Goal: Information Seeking & Learning: Learn about a topic

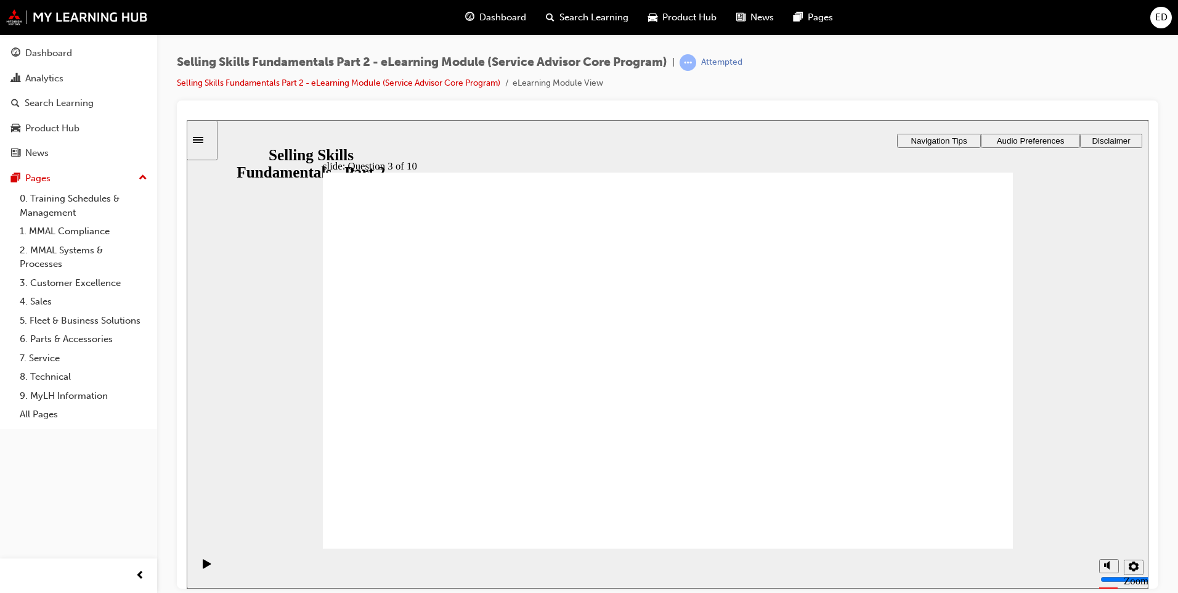
click at [1151, 7] on button "ED" at bounding box center [1162, 18] width 22 height 22
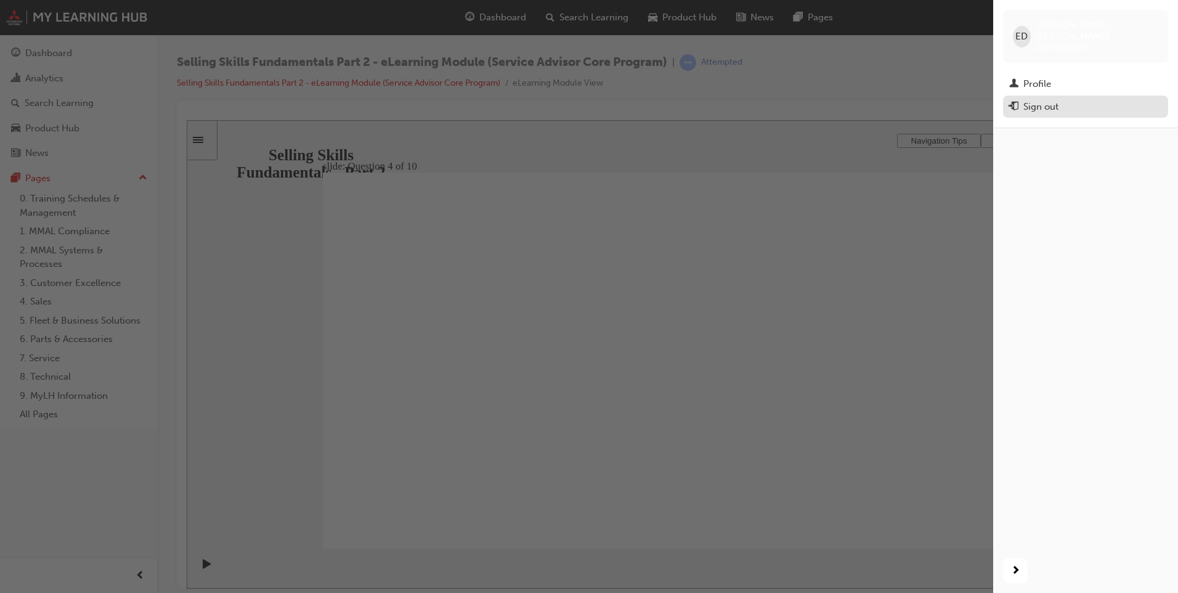
click at [1098, 99] on div "Sign out" at bounding box center [1085, 106] width 153 height 15
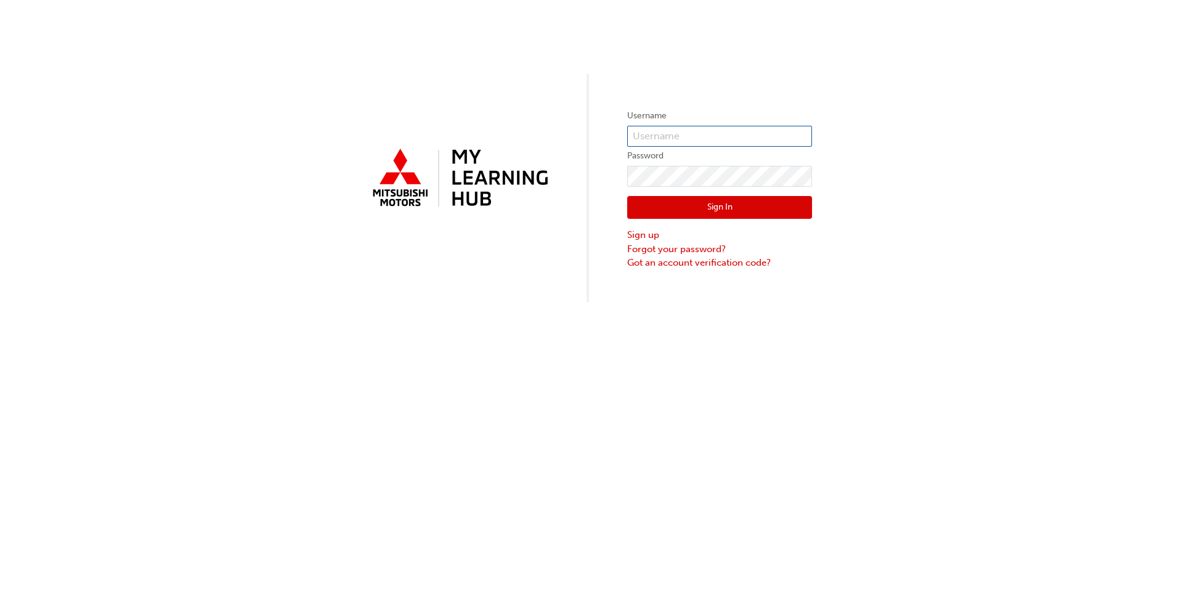
type input "0005980837"
click at [711, 193] on div "Sign In Sign up Forgot your password? Got an account verification code?" at bounding box center [719, 228] width 185 height 83
click at [713, 200] on button "Sign In" at bounding box center [719, 207] width 185 height 23
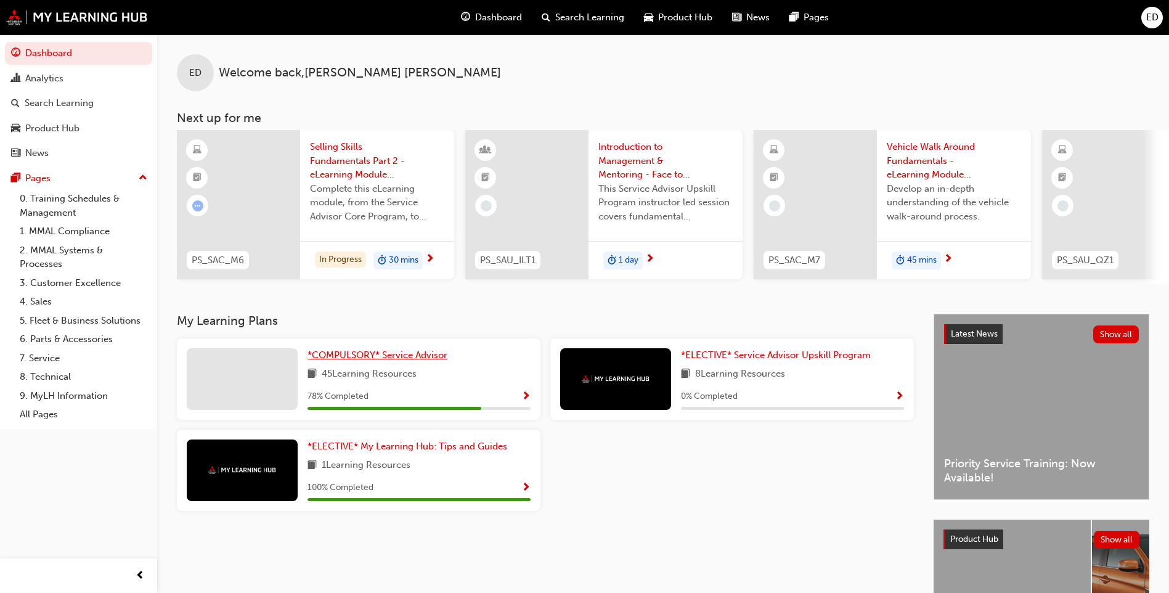
click at [406, 360] on span "*COMPULSORY* Service Advisor" at bounding box center [377, 354] width 140 height 11
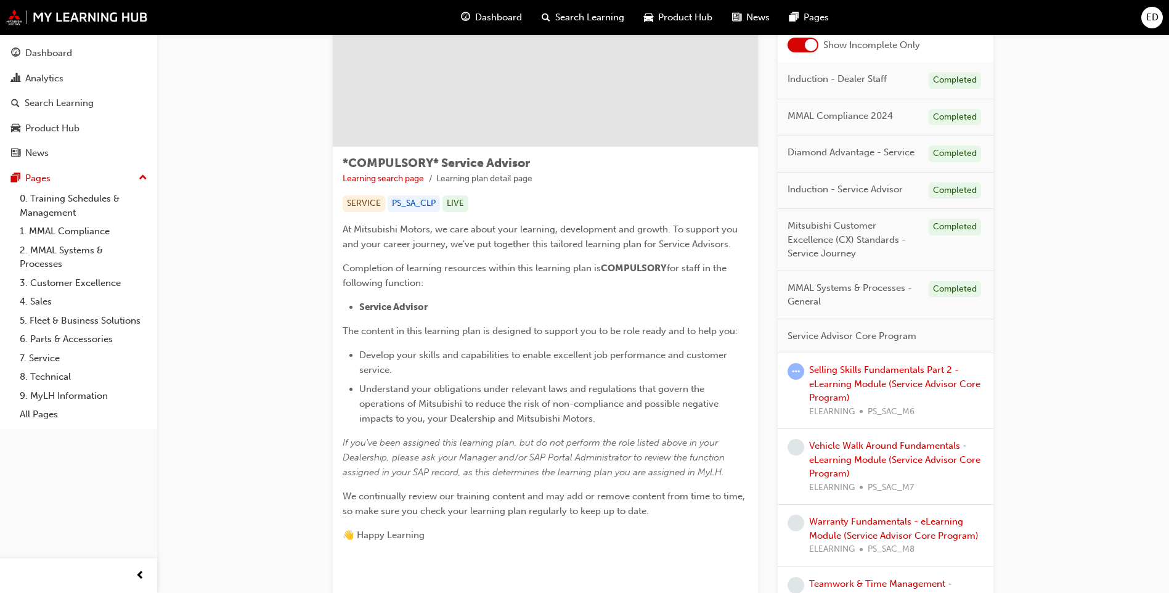
scroll to position [185, 0]
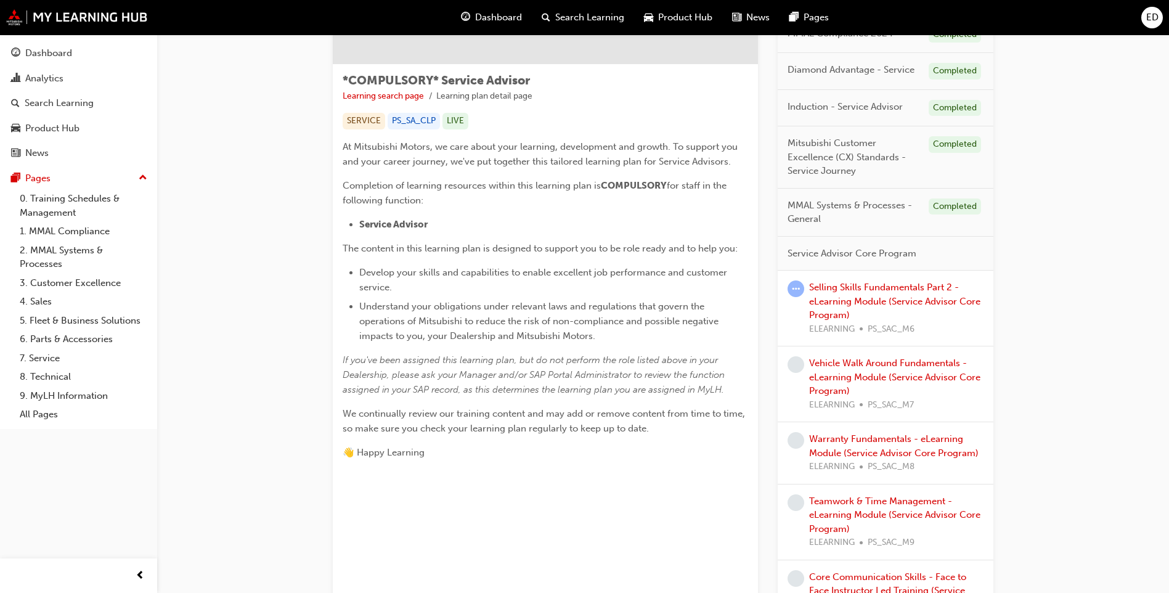
click at [852, 311] on div "Selling Skills Fundamentals Part 2 - eLearning Module (Service Advisor Core Pro…" at bounding box center [896, 307] width 174 height 55
click at [847, 295] on div "Selling Skills Fundamentals Part 2 - eLearning Module (Service Advisor Core Pro…" at bounding box center [896, 307] width 174 height 55
click at [850, 298] on link "Selling Skills Fundamentals Part 2 - eLearning Module (Service Advisor Core Pro…" at bounding box center [894, 301] width 171 height 39
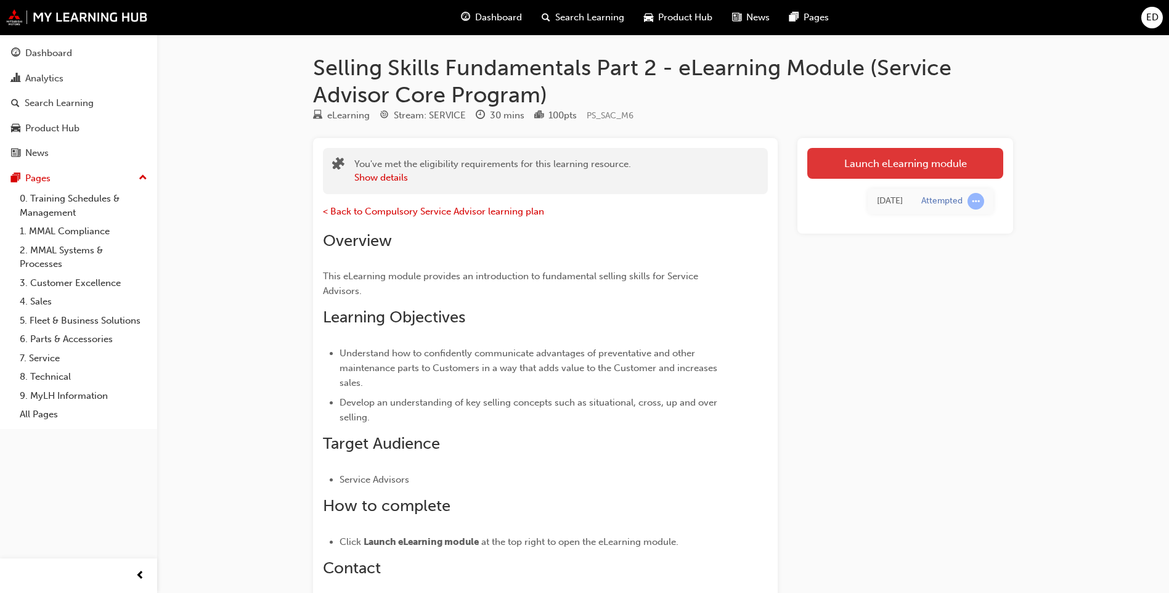
click at [957, 157] on link "Launch eLearning module" at bounding box center [905, 163] width 196 height 31
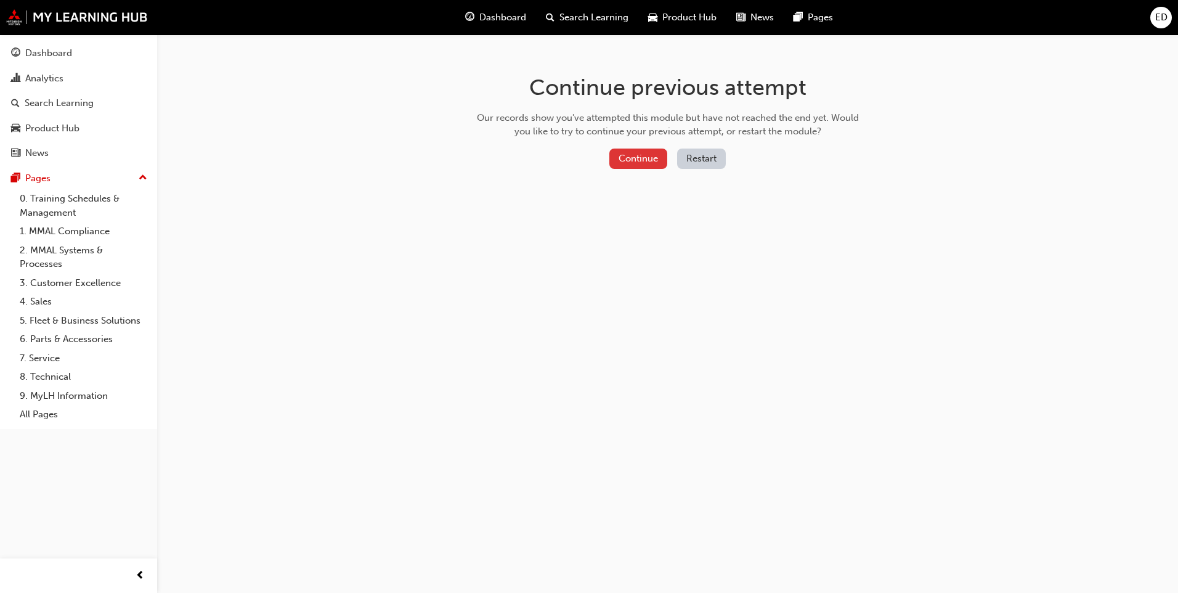
click at [649, 165] on button "Continue" at bounding box center [638, 159] width 58 height 20
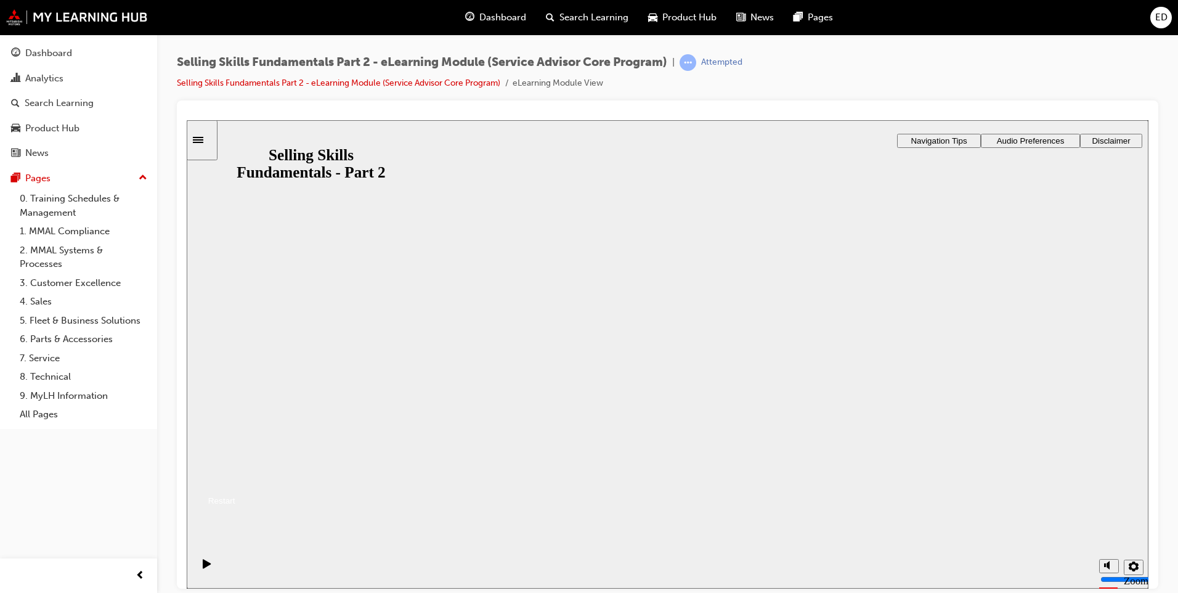
click at [235, 477] on button "Resume" at bounding box center [211, 485] width 49 height 16
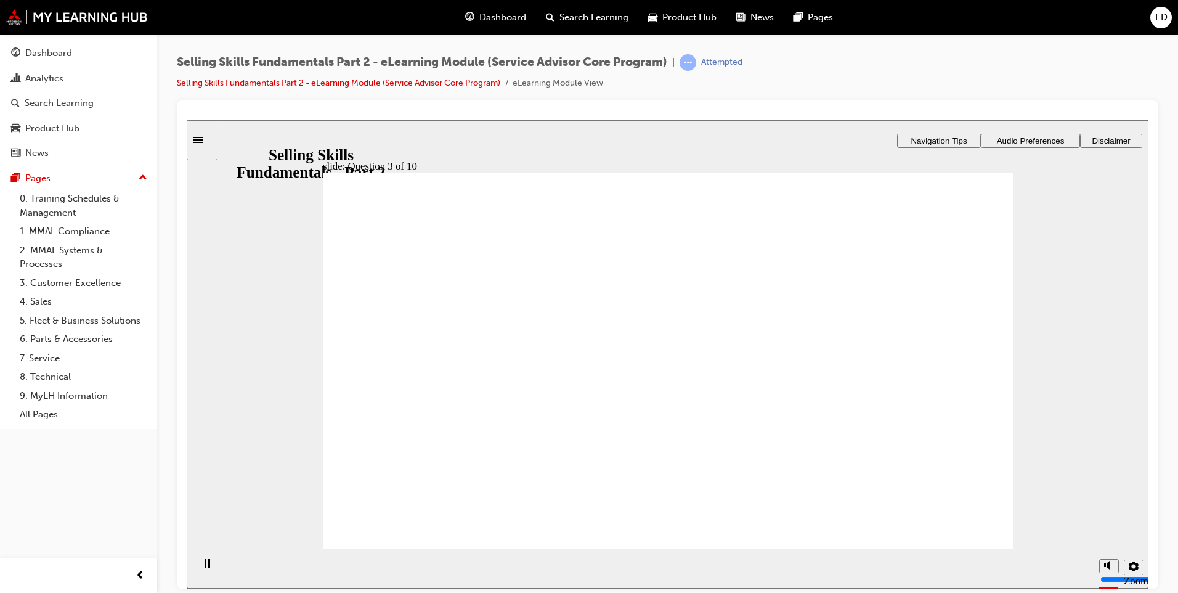
radio input "true"
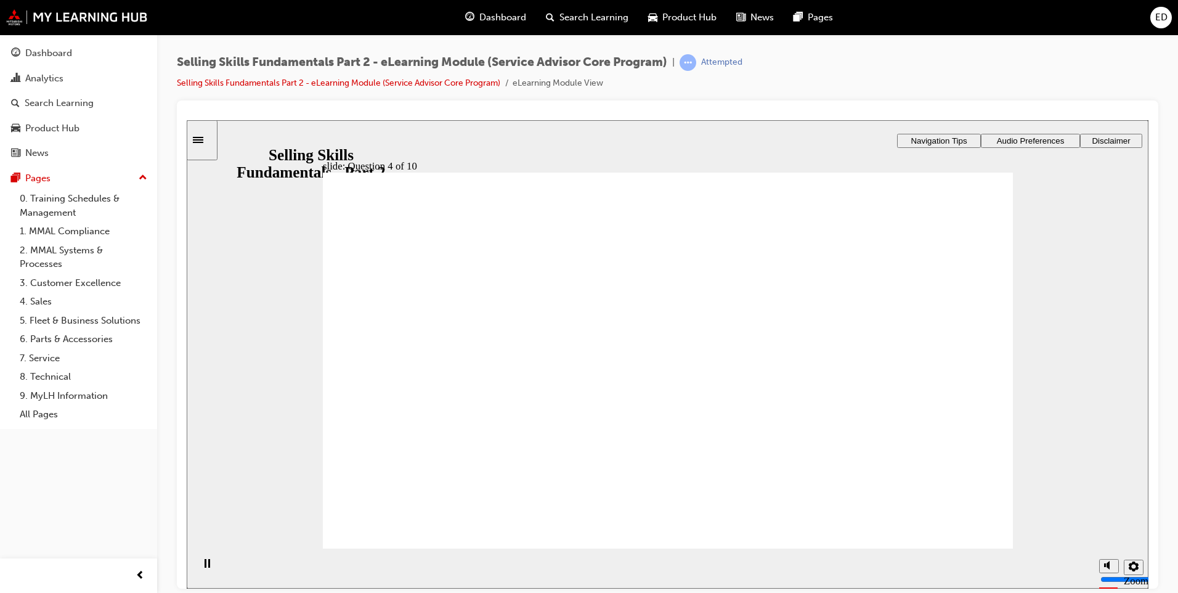
checkbox input "true"
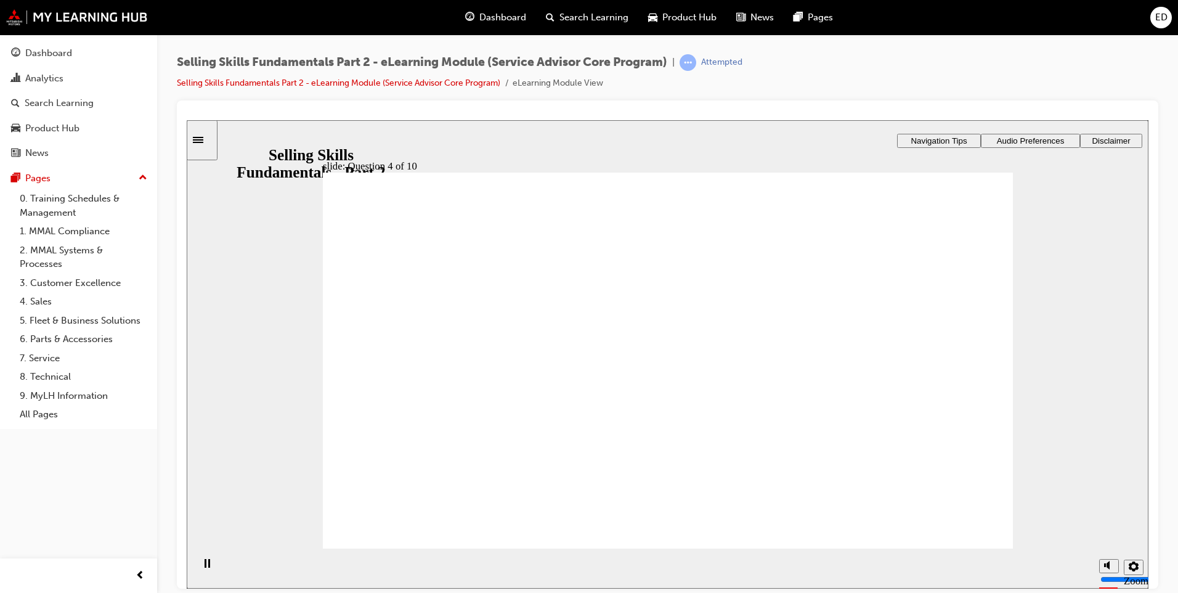
checkbox input "true"
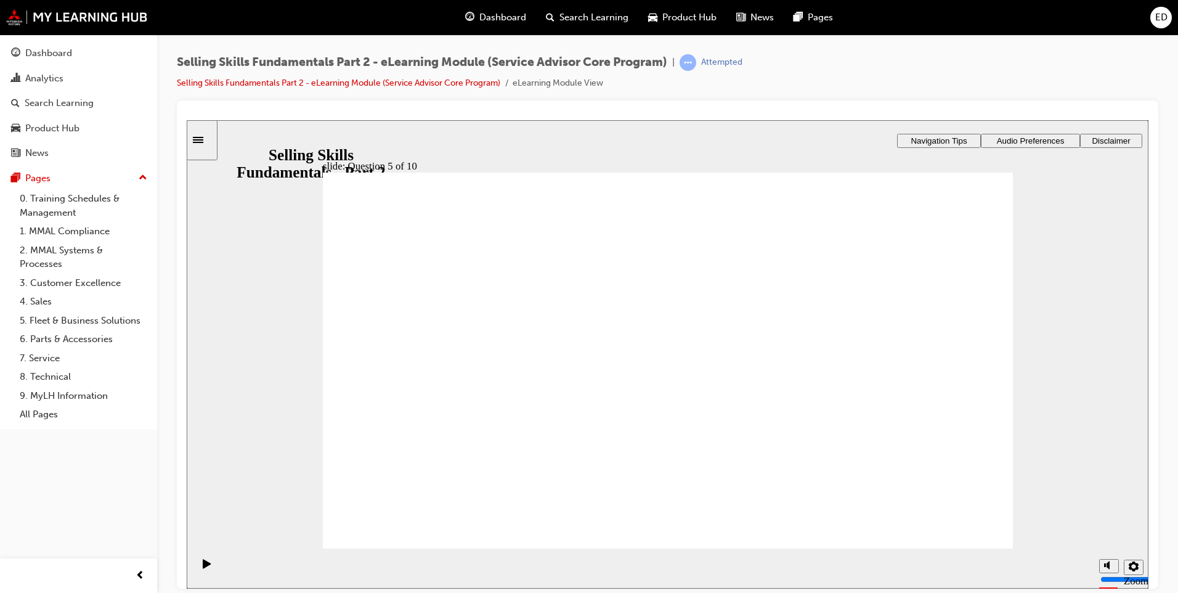
radio input "true"
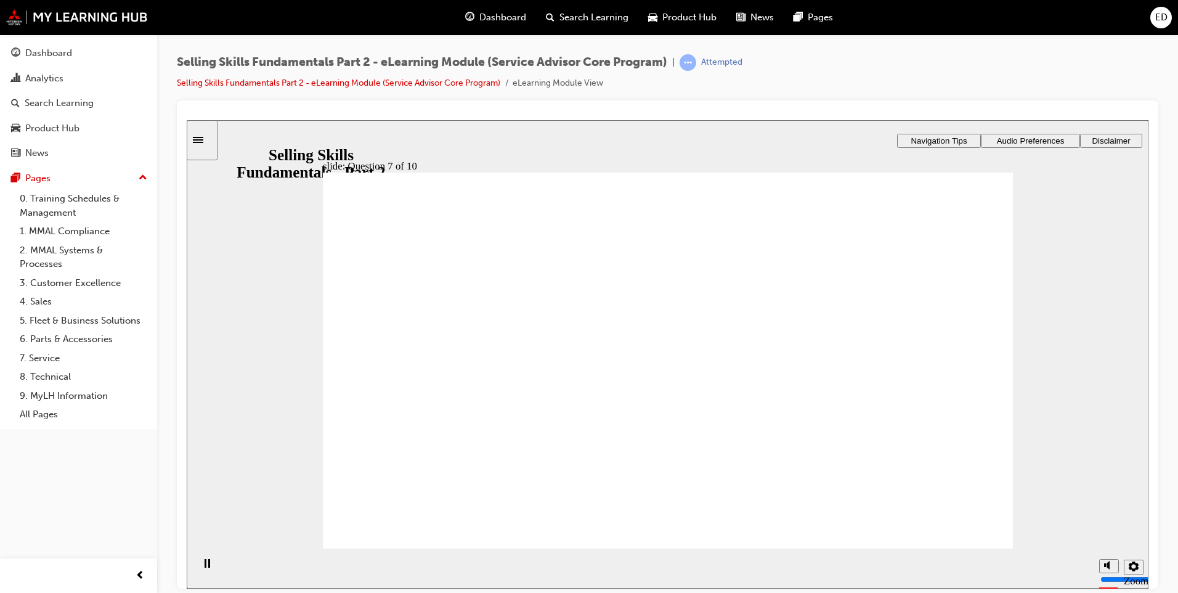
radio input "true"
